Goal: Information Seeking & Learning: Check status

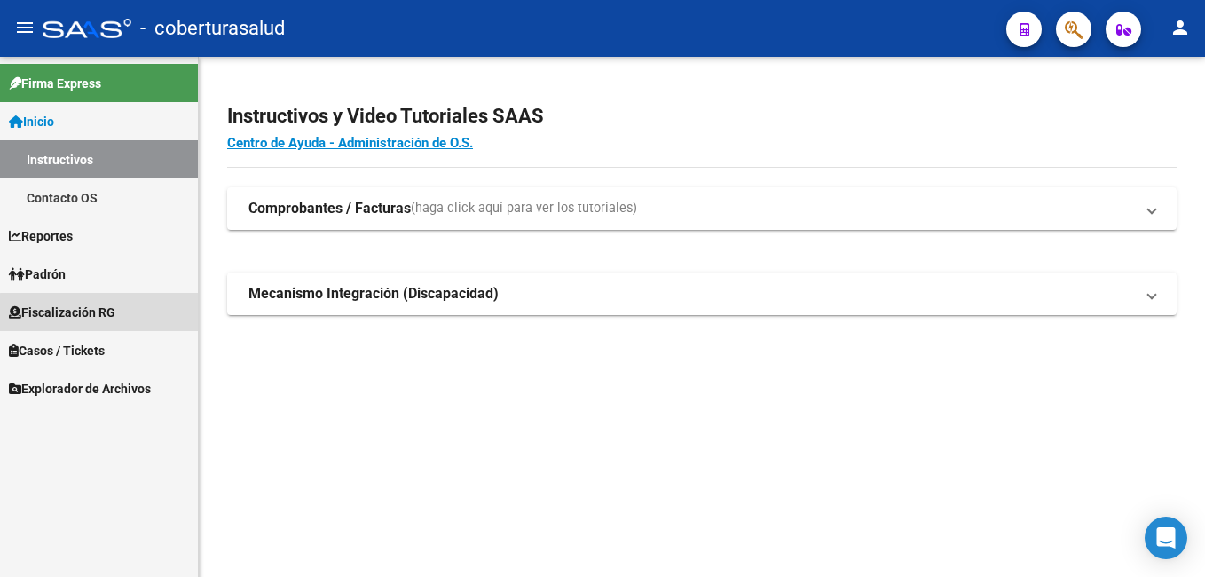
click at [113, 313] on span "Fiscalización RG" at bounding box center [62, 313] width 107 height 20
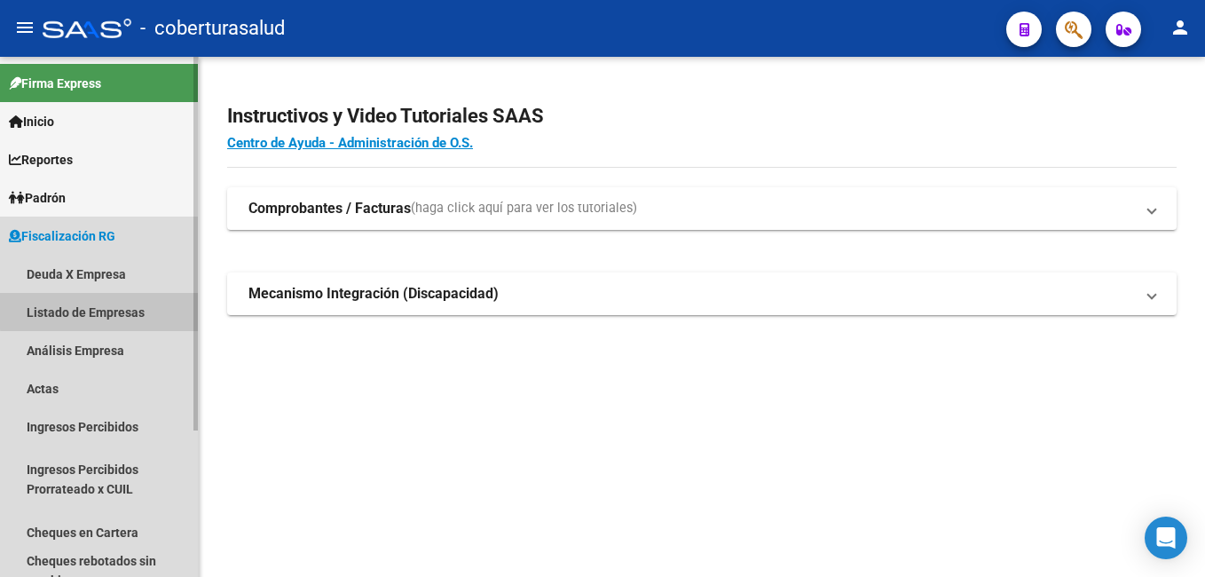
click at [111, 311] on link "Listado de Empresas" at bounding box center [99, 312] width 198 height 38
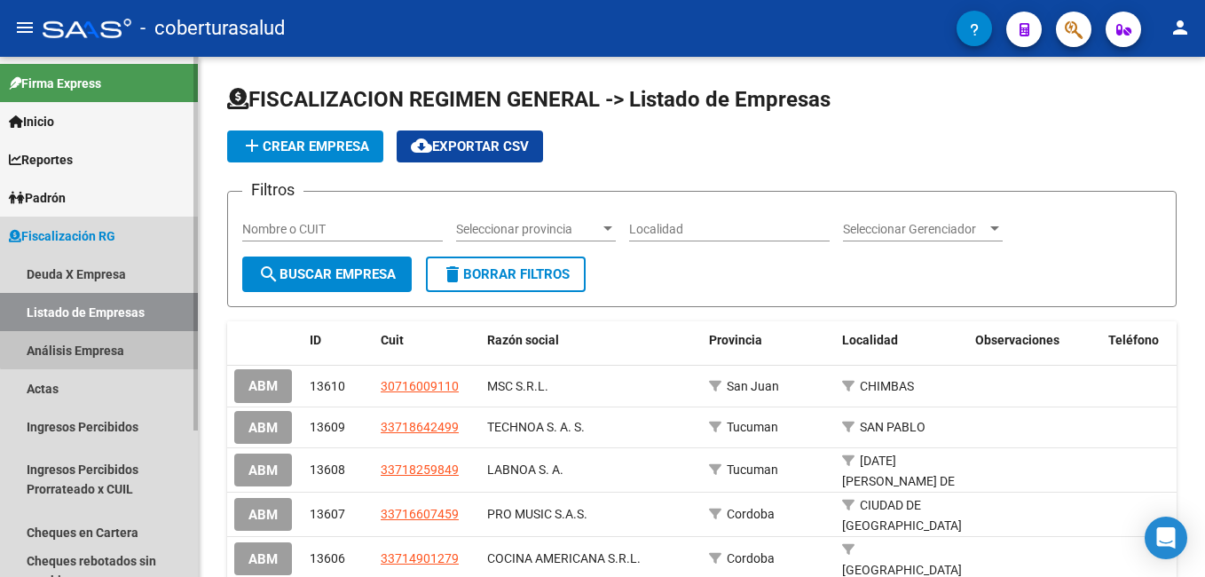
click at [111, 344] on link "Análisis Empresa" at bounding box center [99, 350] width 198 height 38
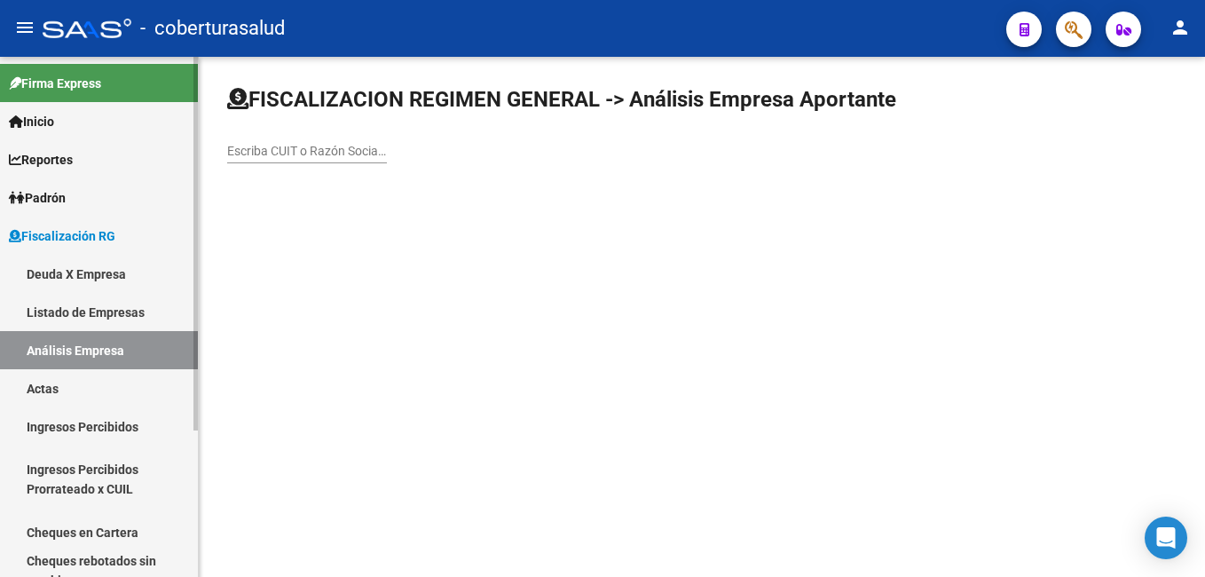
click at [139, 305] on link "Listado de Empresas" at bounding box center [99, 312] width 198 height 38
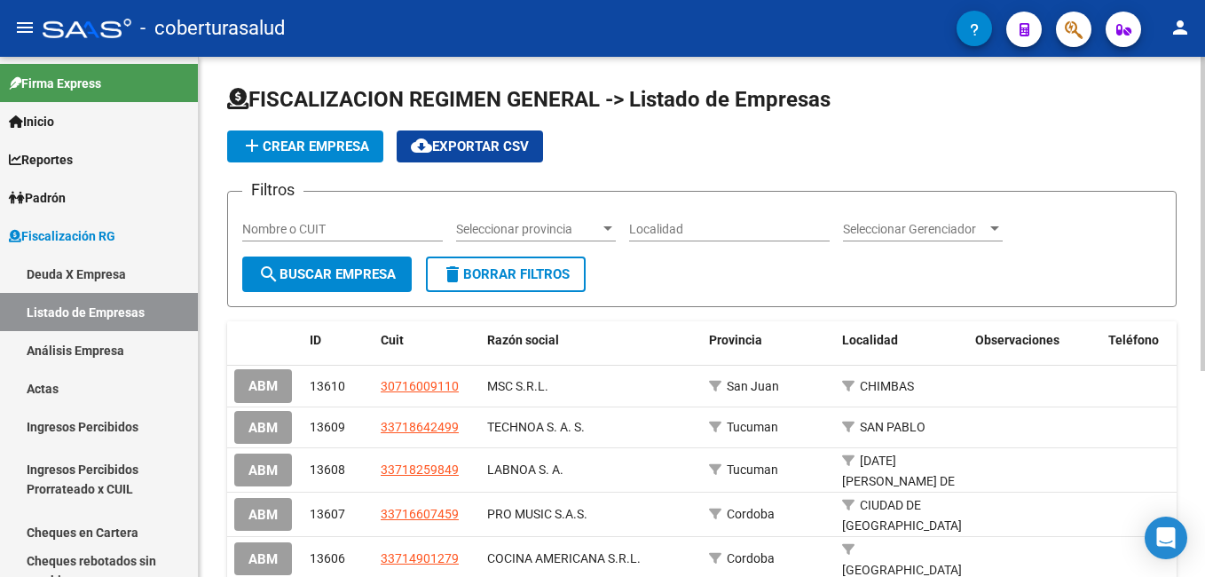
click at [337, 232] on input "Nombre o CUIT" at bounding box center [342, 229] width 201 height 15
paste input "30675415087"
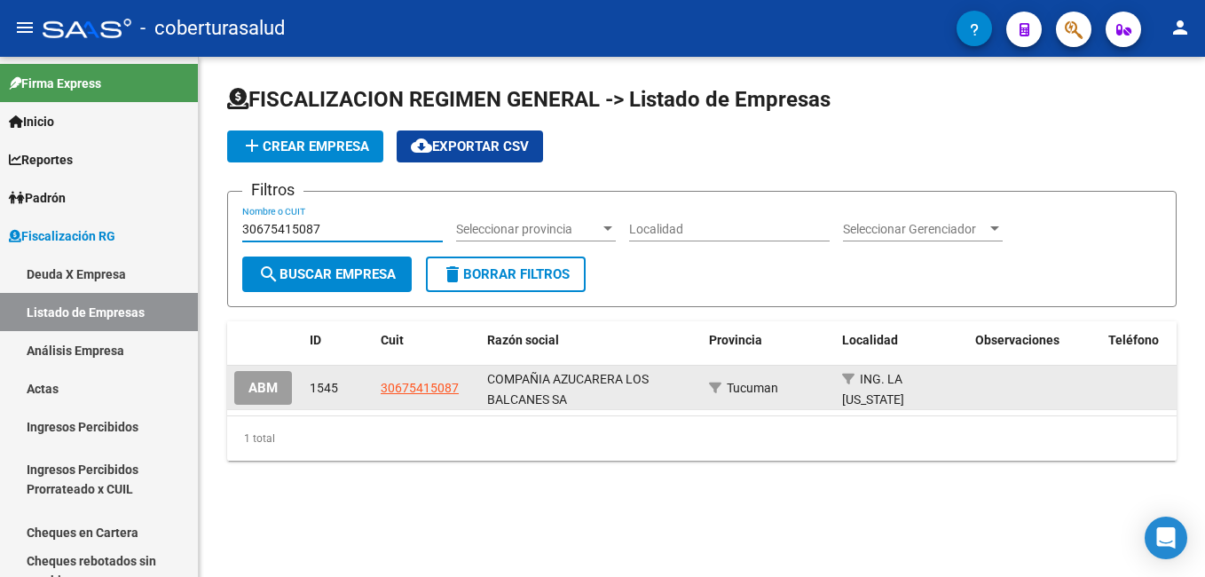
type input "30675415087"
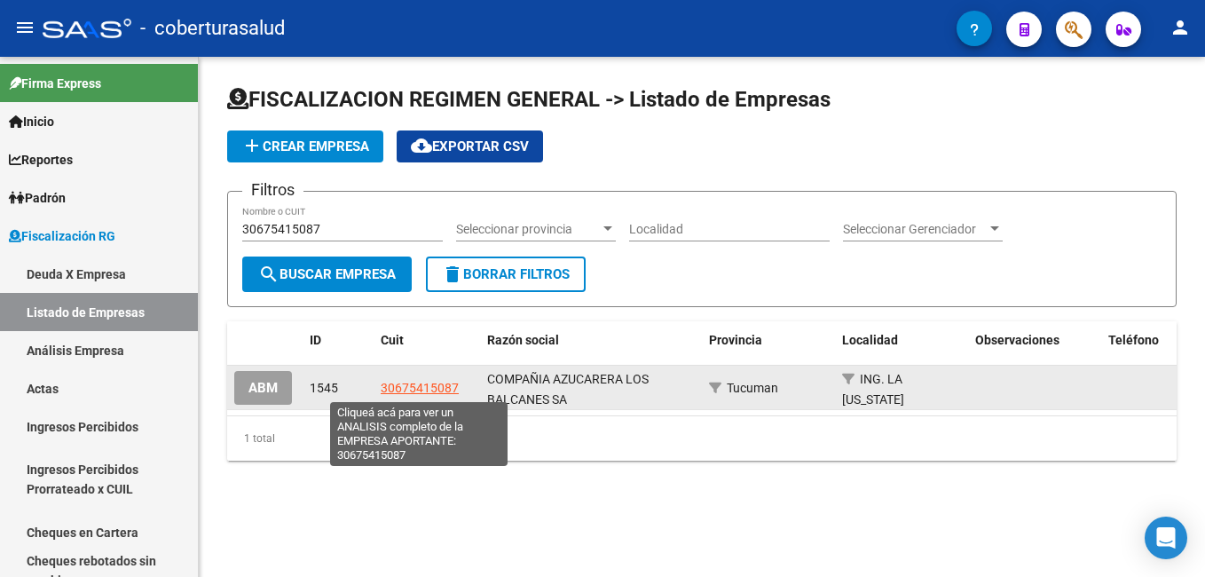
click at [413, 386] on span "30675415087" at bounding box center [420, 388] width 78 height 14
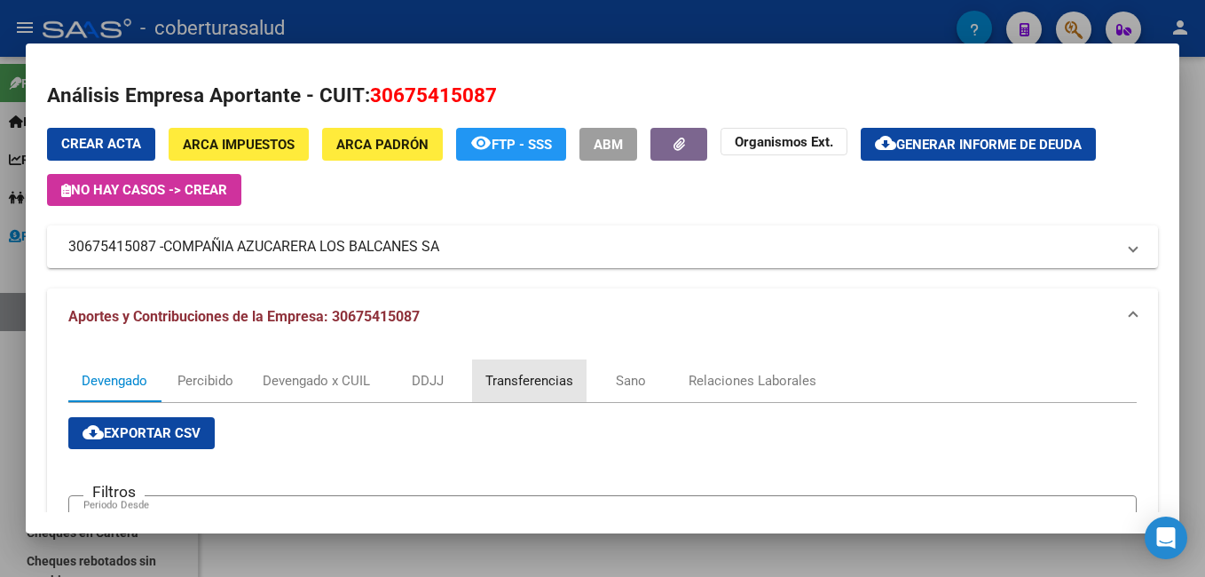
click at [548, 383] on div "Transferencias" at bounding box center [530, 381] width 88 height 20
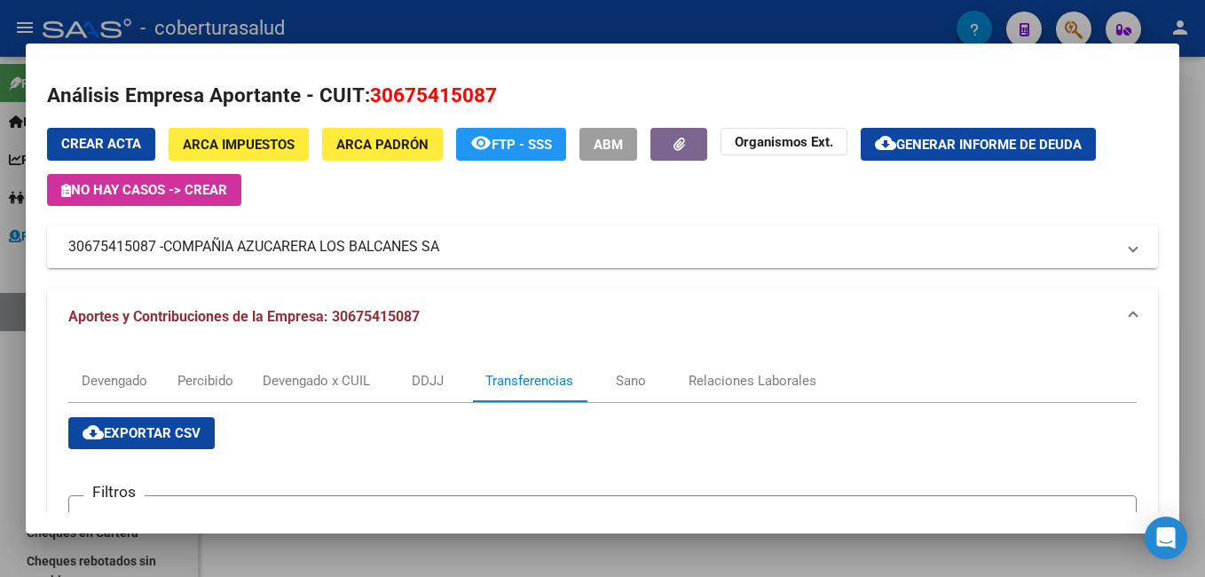
click at [8, 318] on div at bounding box center [602, 288] width 1205 height 577
